Goal: Information Seeking & Learning: Learn about a topic

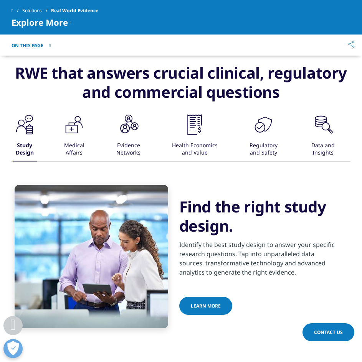
scroll to position [499, 0]
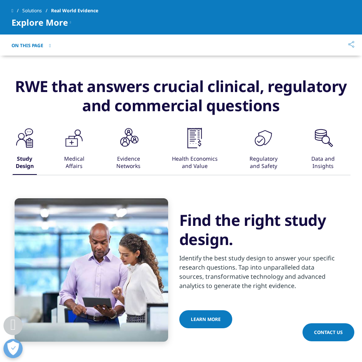
click at [316, 151] on div "Data and Insights" at bounding box center [323, 163] width 32 height 24
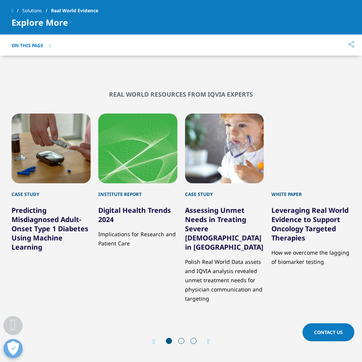
scroll to position [1113, 0]
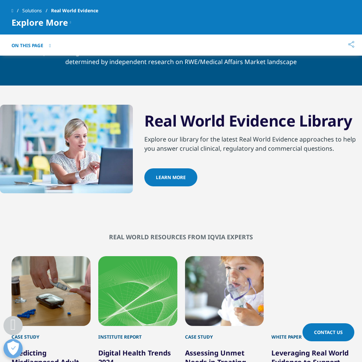
click at [185, 182] on link "Learn More" at bounding box center [170, 177] width 53 height 18
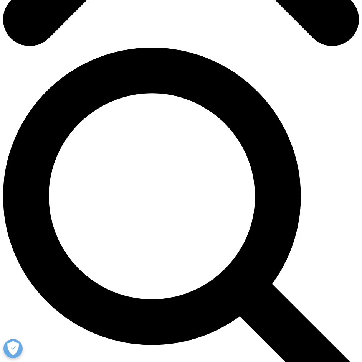
scroll to position [307, 0]
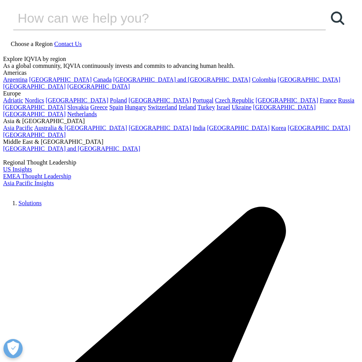
scroll to position [0, 0]
